Goal: Book appointment/travel/reservation

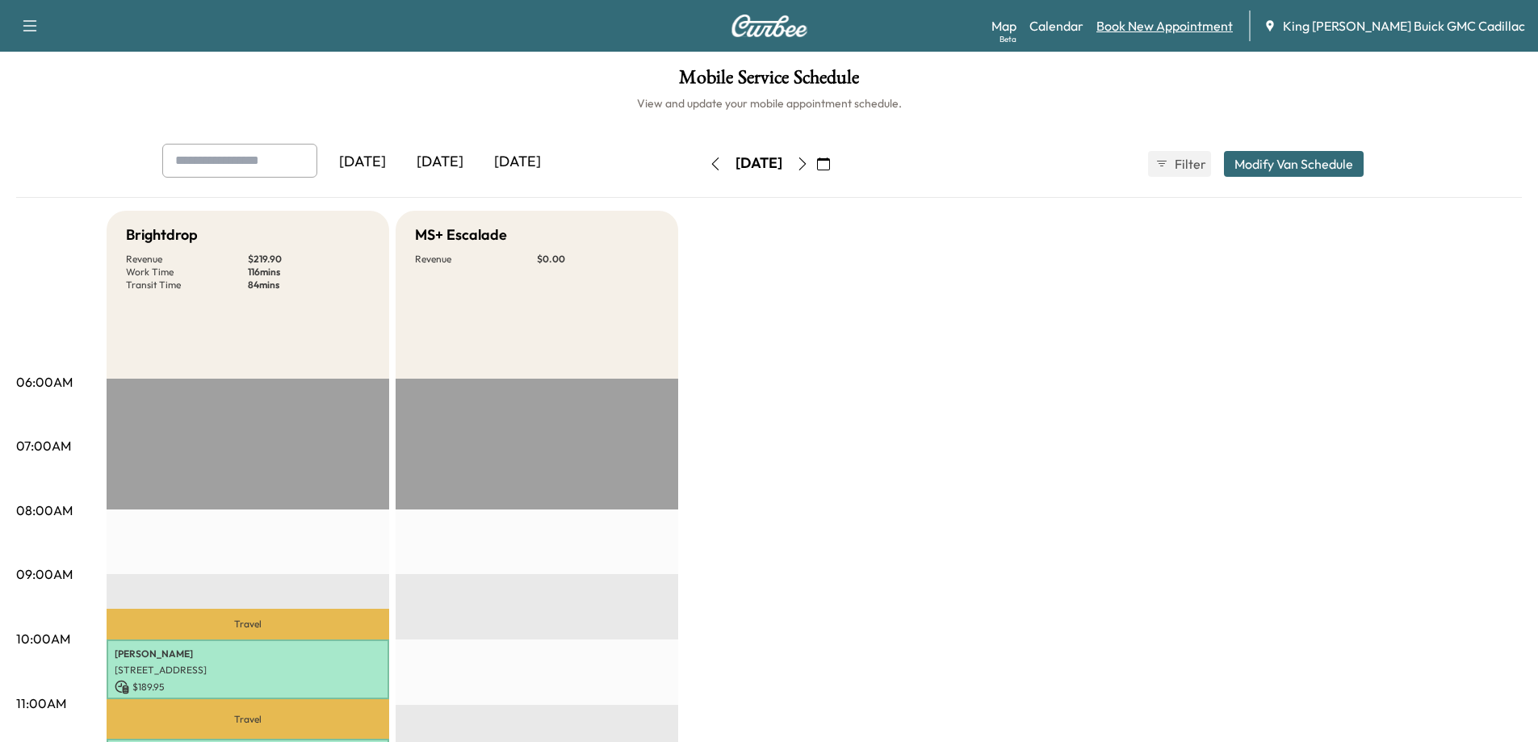
click at [974, 31] on link "Book New Appointment" at bounding box center [1164, 25] width 136 height 19
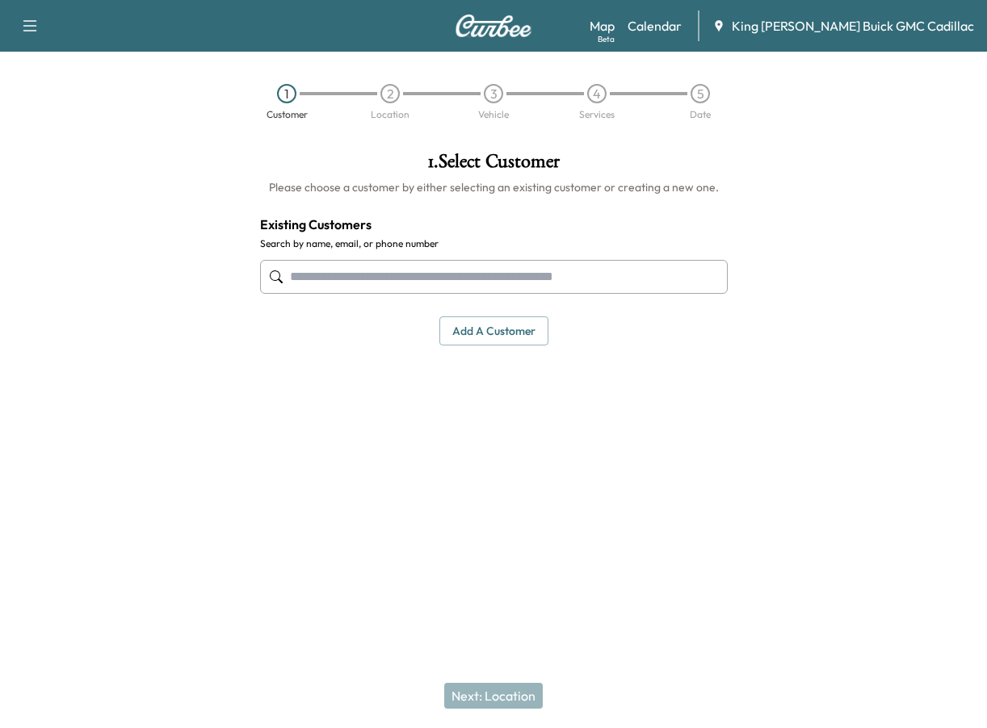
click at [557, 268] on input "text" at bounding box center [493, 277] width 467 height 34
click at [461, 263] on input "text" at bounding box center [493, 277] width 467 height 34
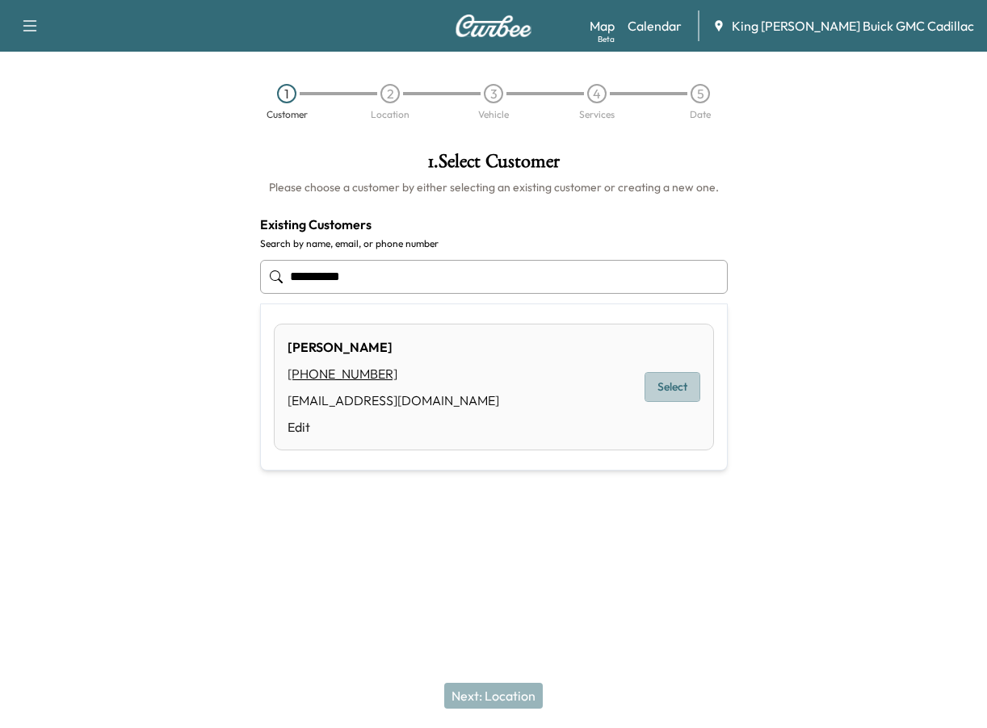
click at [660, 392] on button "Select" at bounding box center [672, 387] width 56 height 30
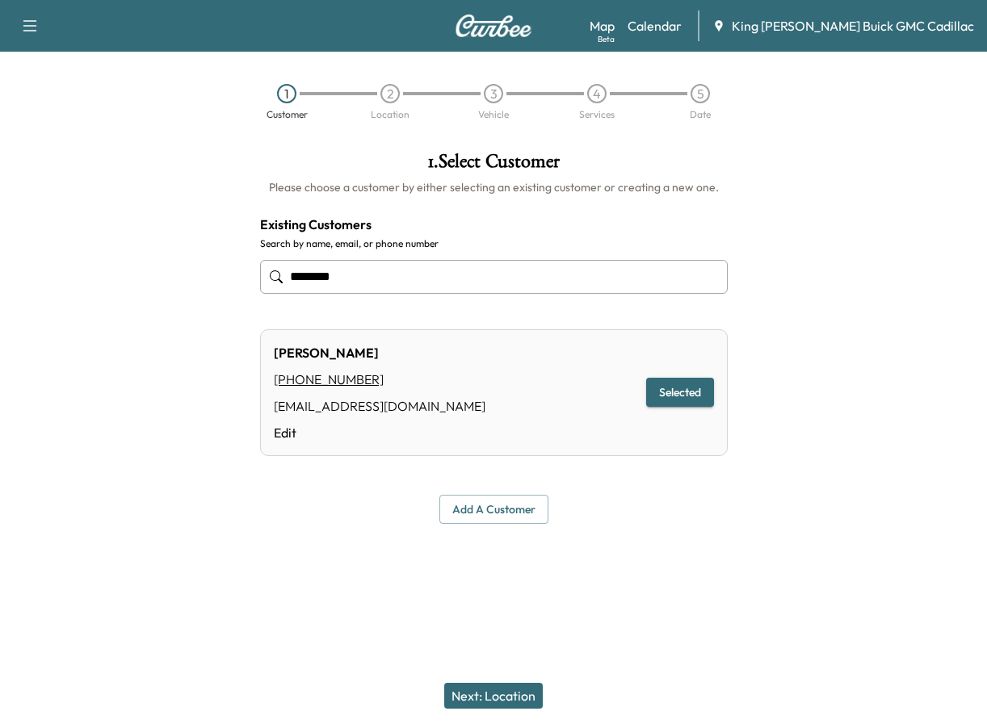
type input "*******"
click at [515, 700] on button "Next: Location" at bounding box center [493, 696] width 98 height 26
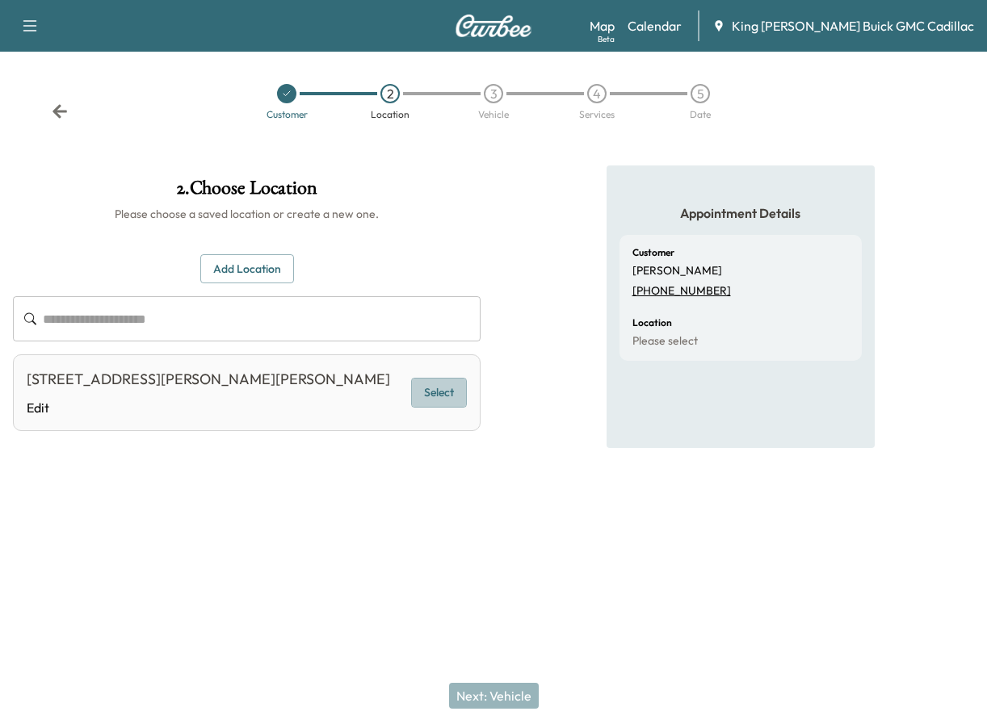
click at [417, 391] on button "Select" at bounding box center [439, 393] width 56 height 30
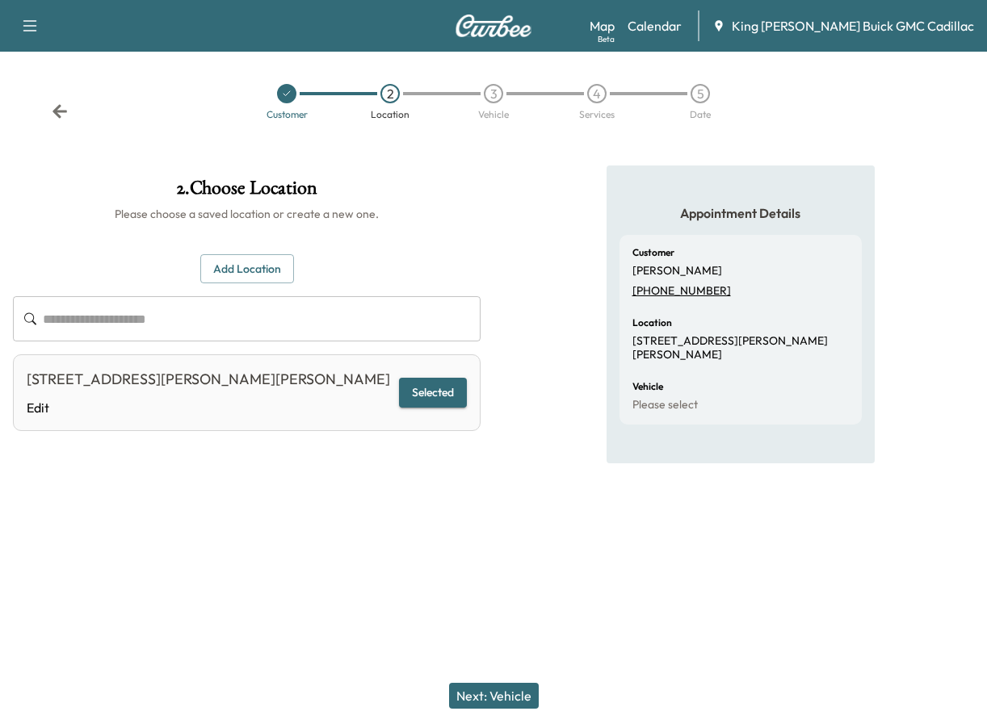
click at [508, 689] on button "Next: Vehicle" at bounding box center [494, 696] width 90 height 26
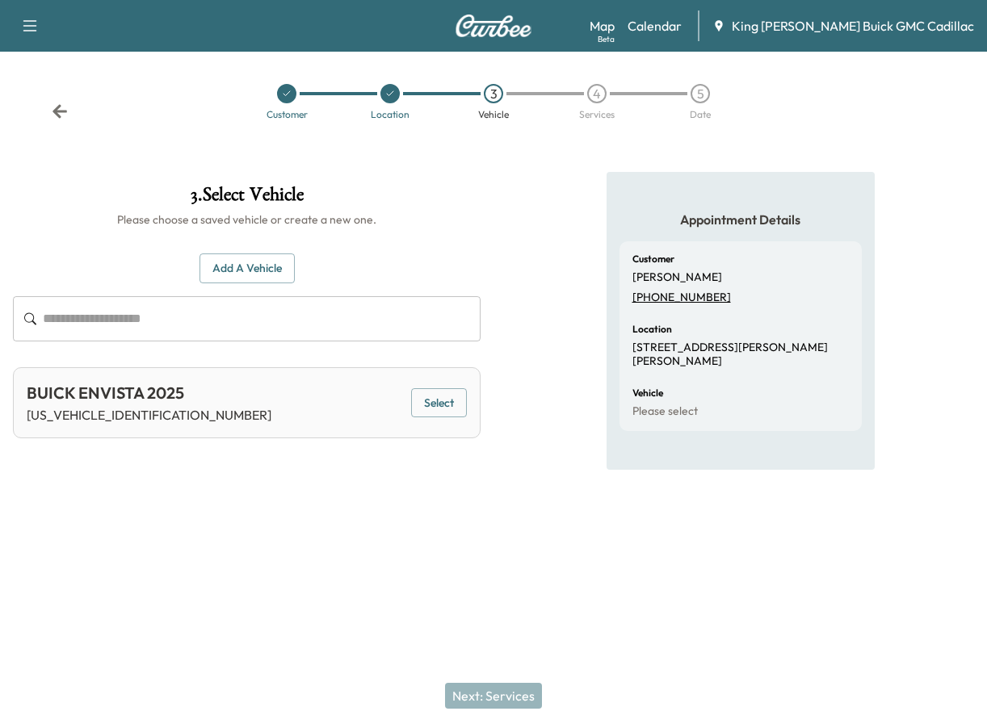
click at [434, 409] on button "Select" at bounding box center [439, 403] width 56 height 30
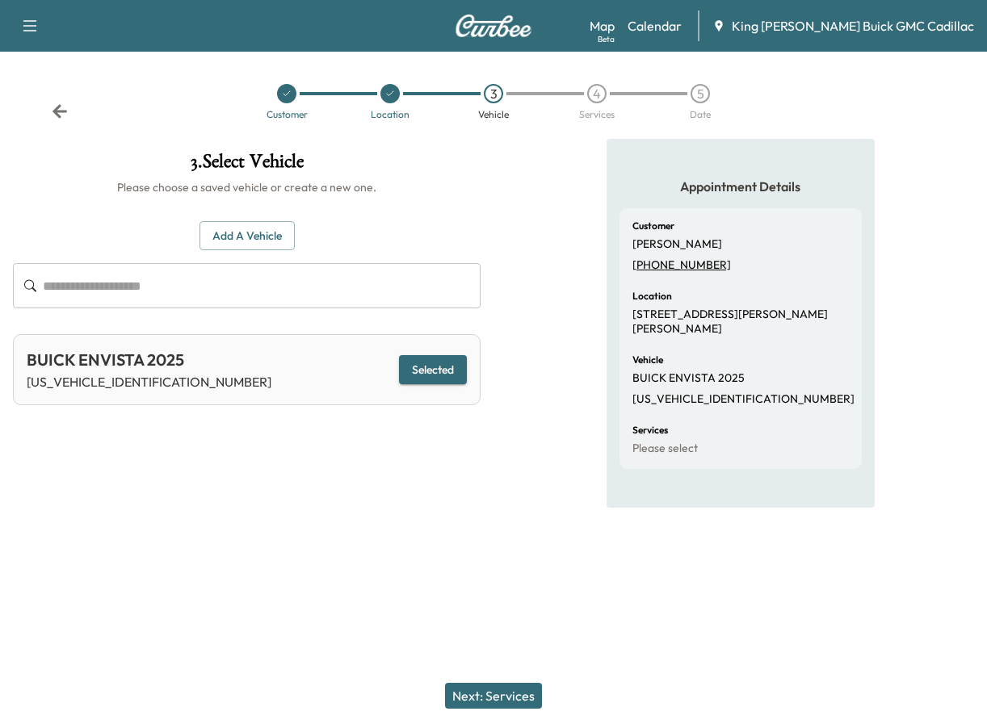
click at [508, 685] on button "Next: Services" at bounding box center [493, 696] width 97 height 26
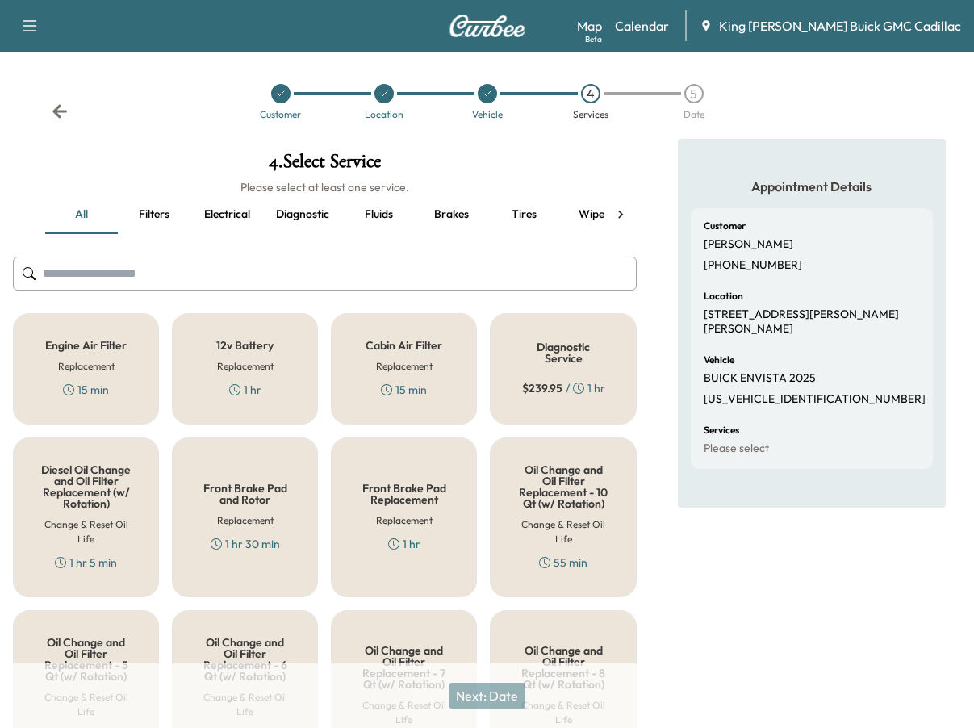
click at [184, 270] on input "text" at bounding box center [325, 274] width 624 height 34
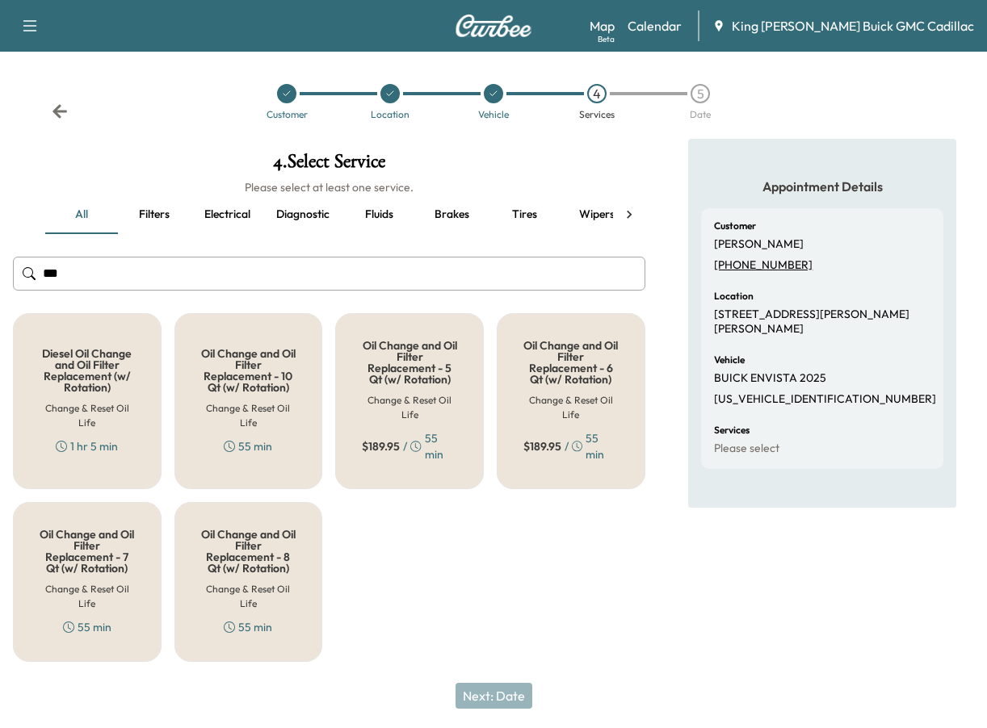
type input "***"
click at [538, 375] on h5 "Oil Change and Oil Filter Replacement - 6 Qt (w/ Rotation)" at bounding box center [570, 362] width 95 height 45
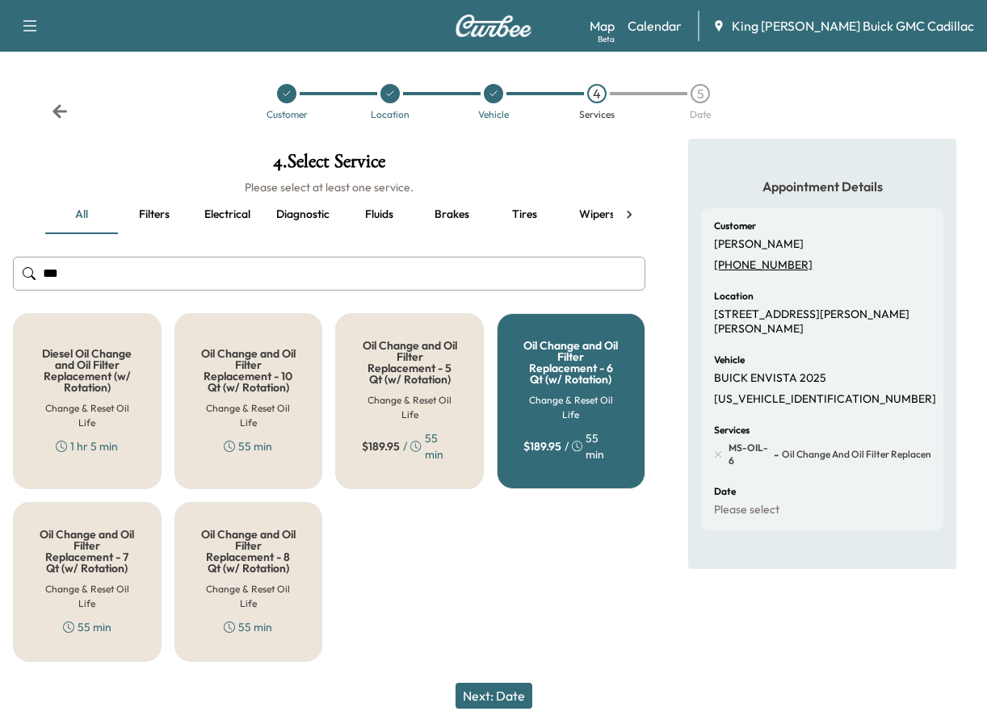
click at [498, 707] on button "Next: Date" at bounding box center [493, 696] width 77 height 26
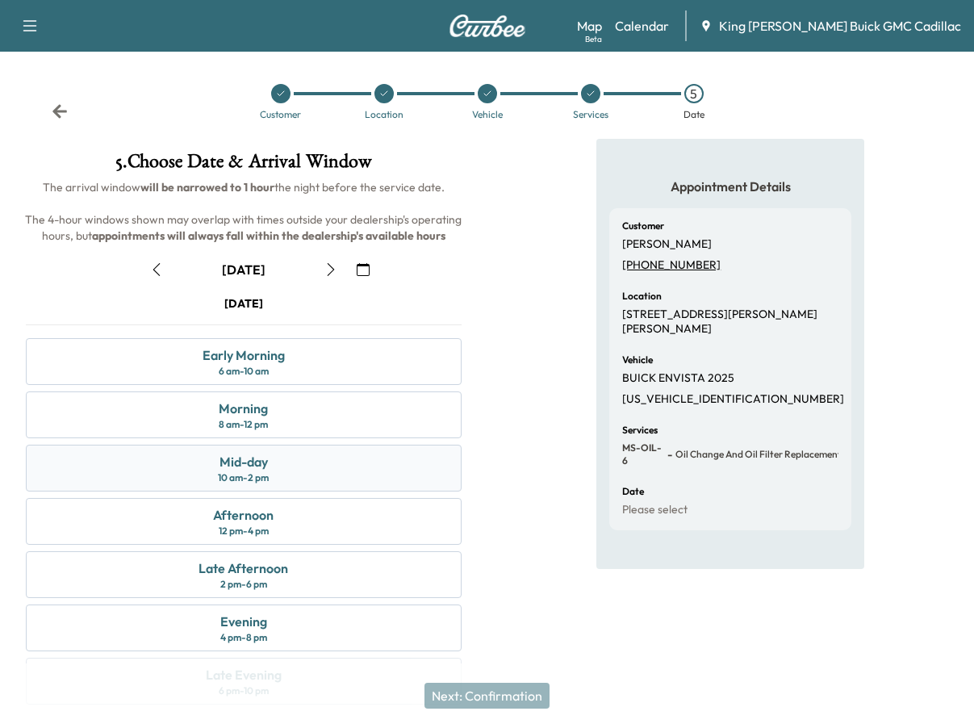
click at [320, 482] on div "Mid-day 10 am - 2 pm" at bounding box center [244, 468] width 436 height 47
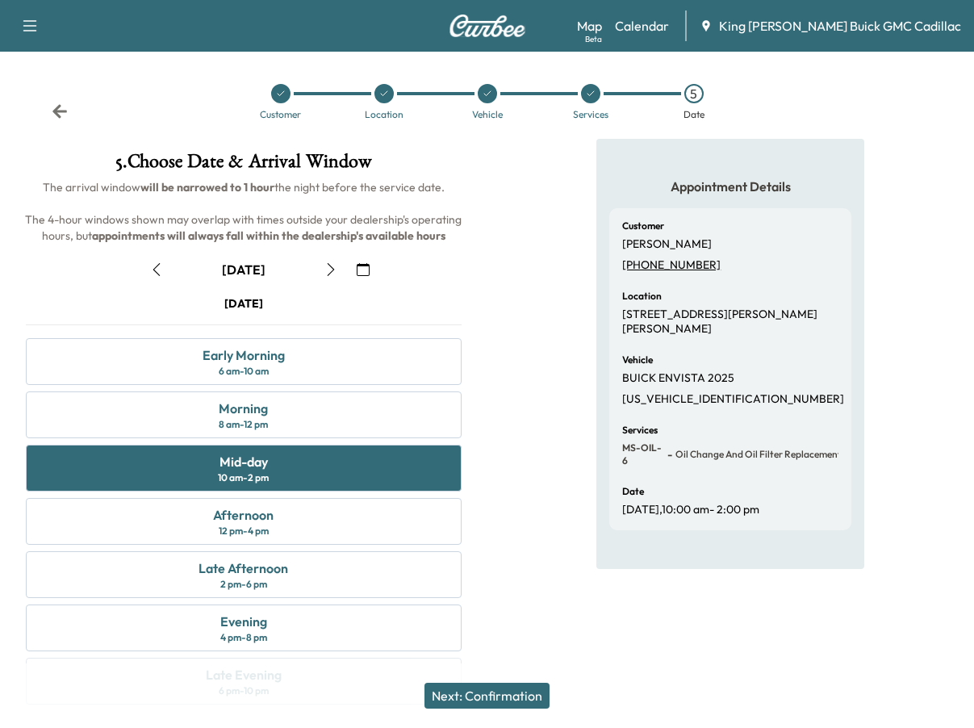
click at [492, 695] on button "Next: Confirmation" at bounding box center [487, 696] width 125 height 26
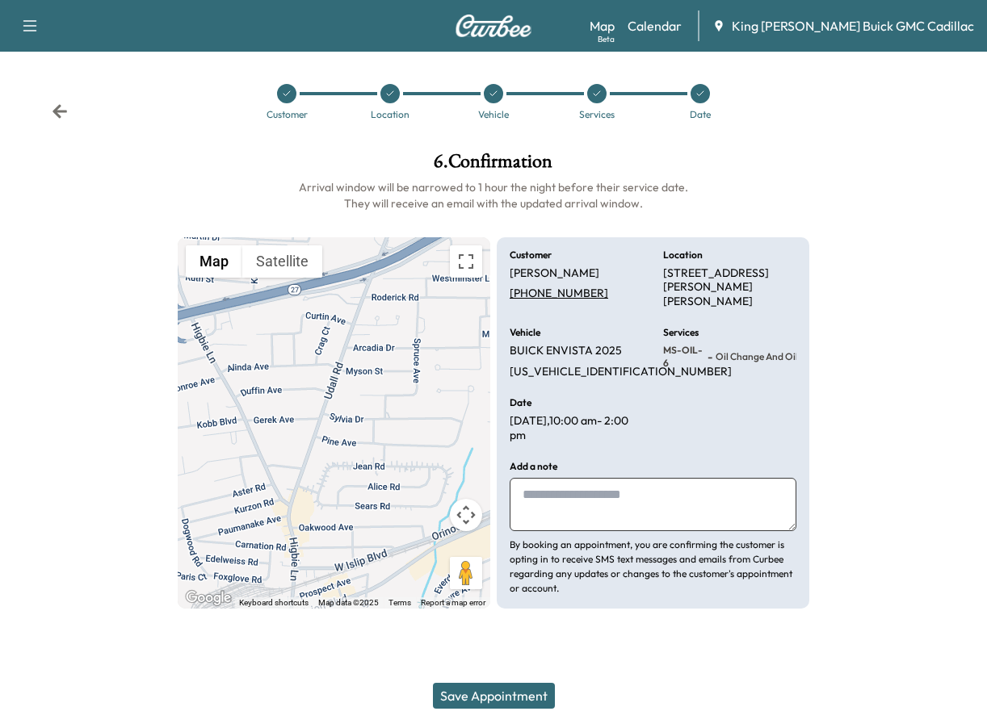
click at [530, 499] on textarea at bounding box center [652, 504] width 287 height 53
type textarea "**********"
click at [488, 707] on button "Save Appointment" at bounding box center [494, 696] width 122 height 26
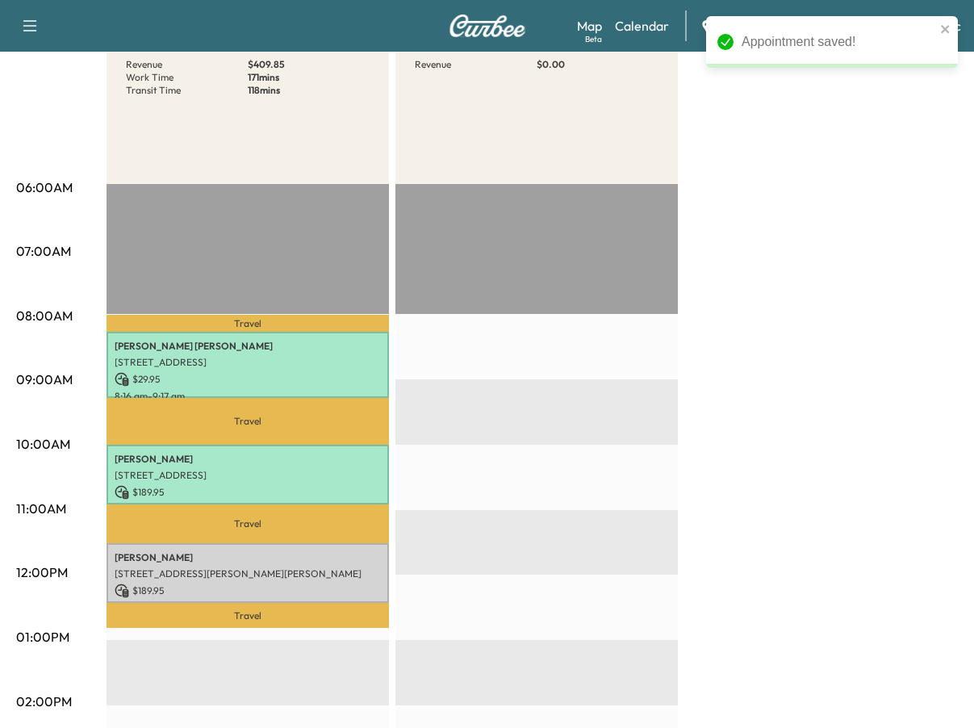
scroll to position [323, 0]
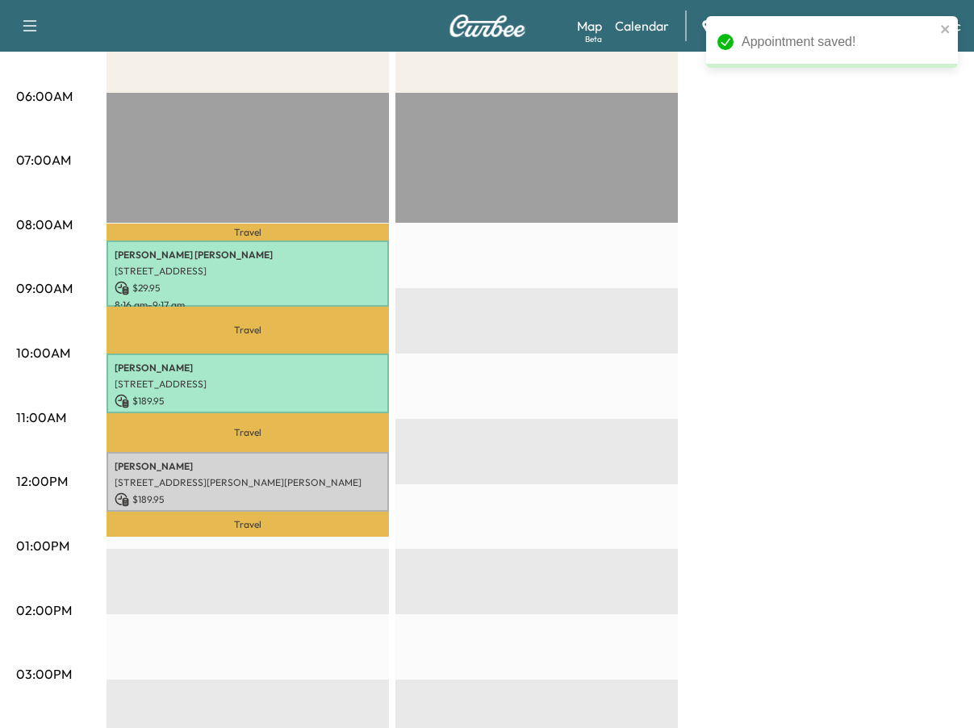
click at [249, 481] on p "[STREET_ADDRESS][PERSON_NAME][PERSON_NAME]" at bounding box center [248, 482] width 266 height 13
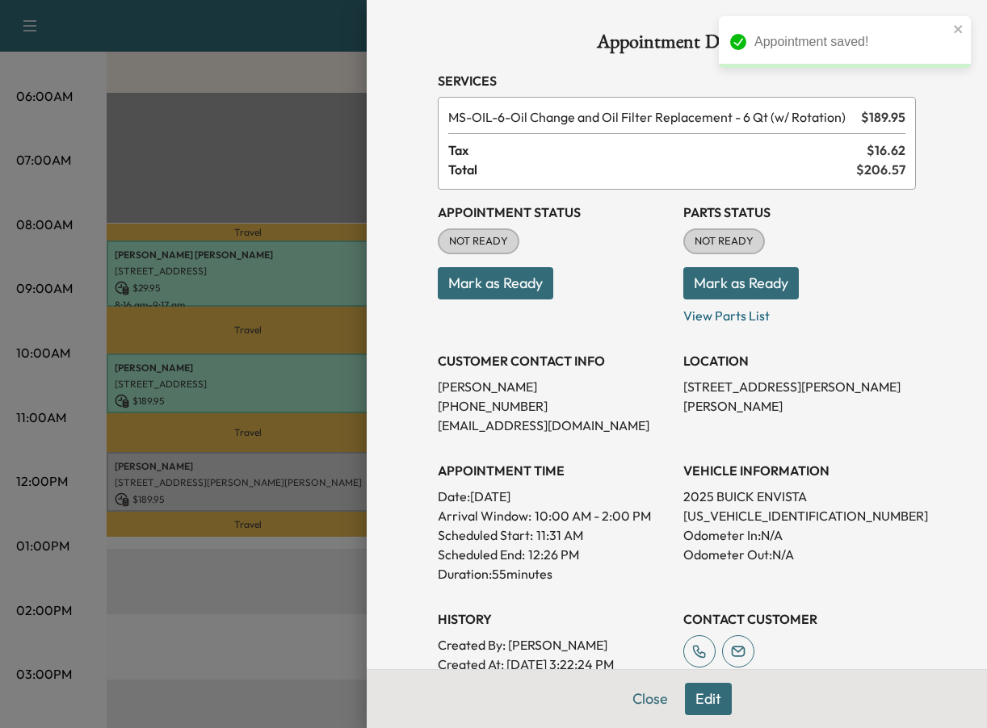
click at [488, 288] on button "Mark as Ready" at bounding box center [495, 283] width 115 height 32
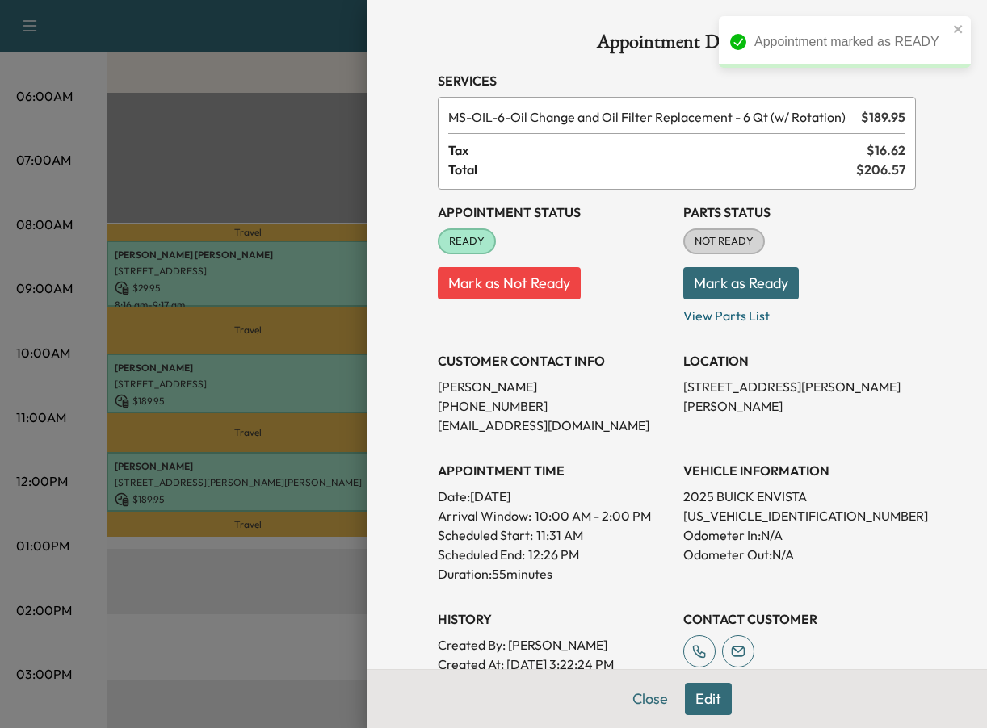
click at [313, 577] on div at bounding box center [493, 364] width 987 height 728
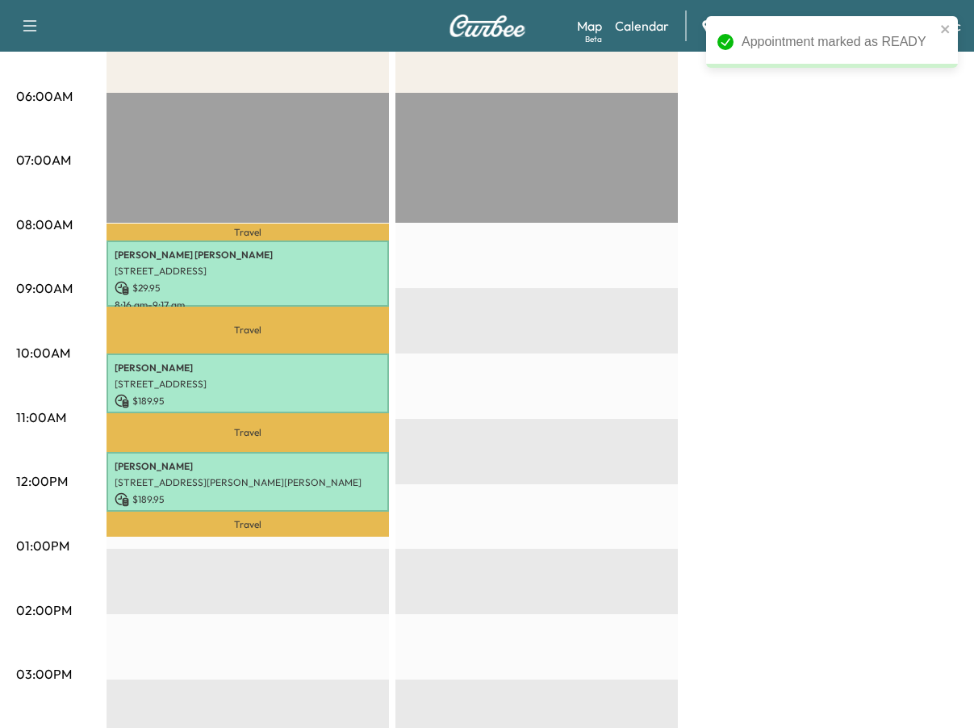
drag, startPoint x: 622, startPoint y: 522, endPoint x: 623, endPoint y: 500, distance: 22.7
click at [622, 522] on div "EST Start" at bounding box center [537, 614] width 283 height 1043
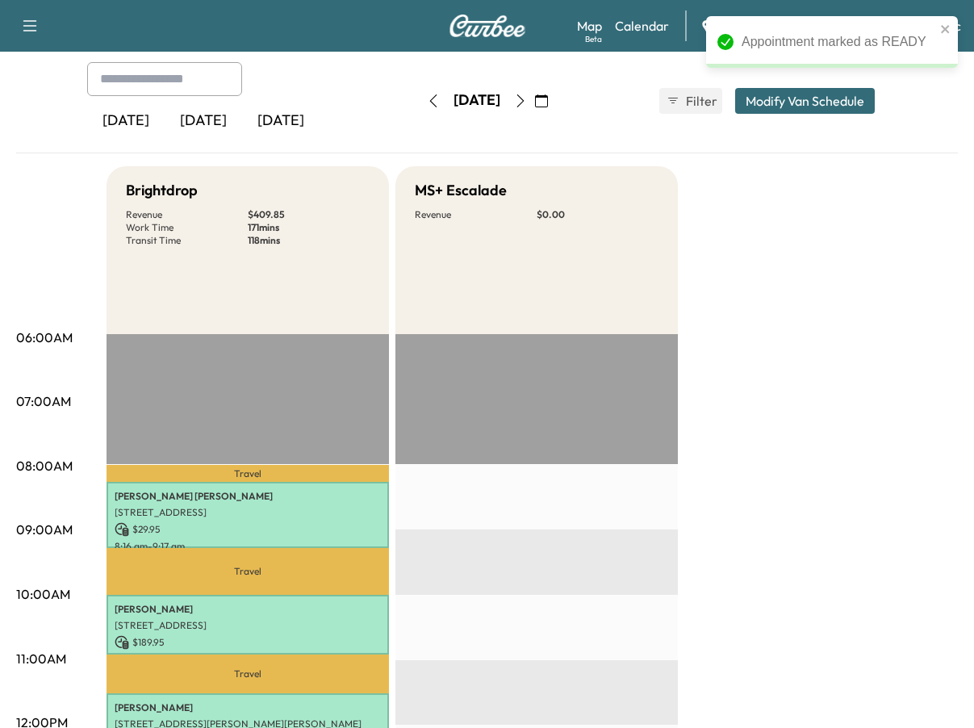
scroll to position [81, 0]
click at [427, 103] on icon "button" at bounding box center [433, 101] width 13 height 13
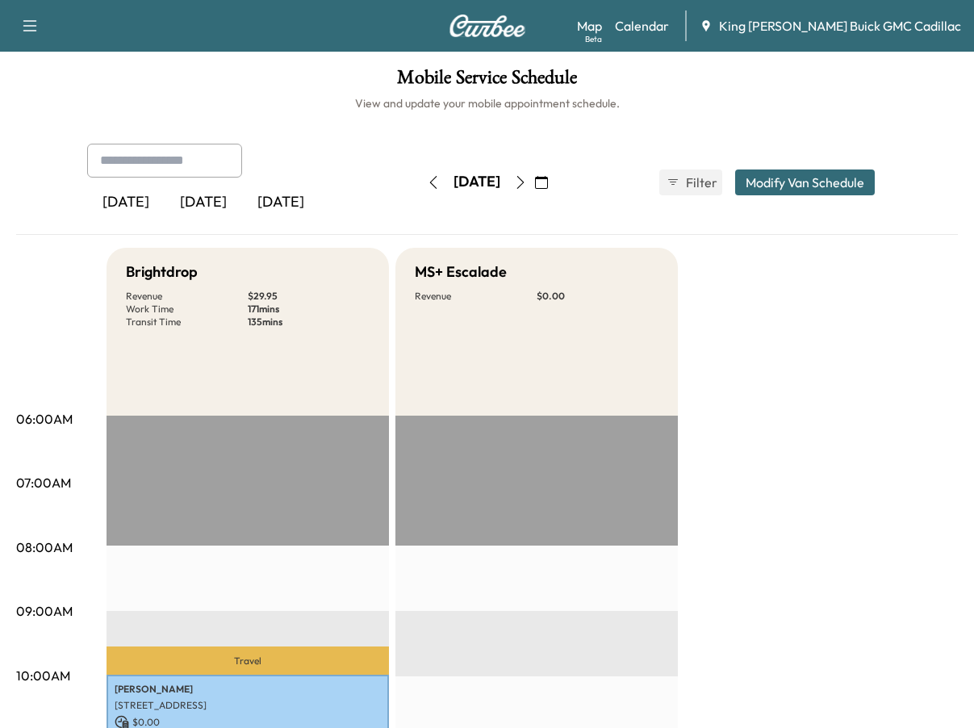
click at [527, 184] on icon "button" at bounding box center [520, 182] width 13 height 13
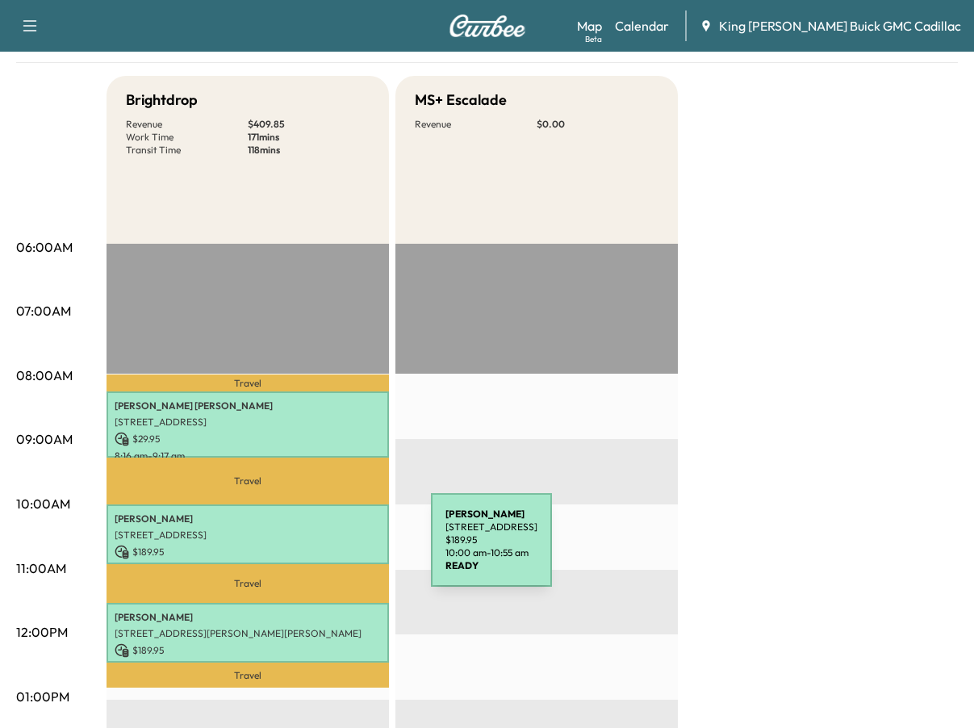
scroll to position [242, 0]
